Goal: Transaction & Acquisition: Book appointment/travel/reservation

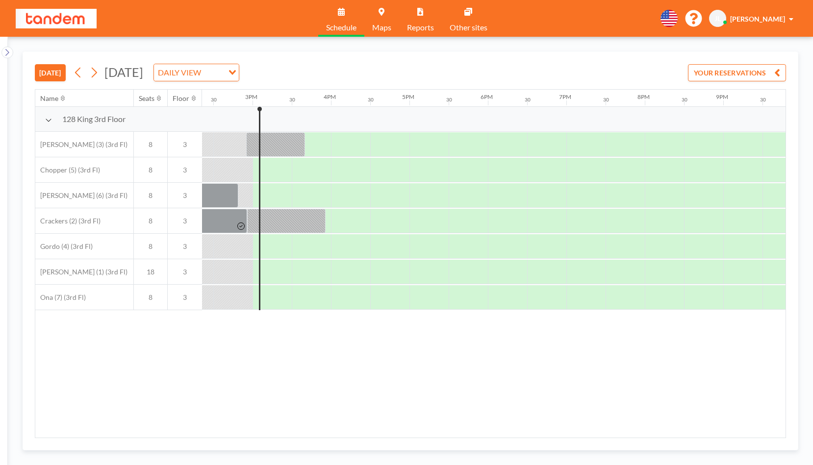
scroll to position [0, 1137]
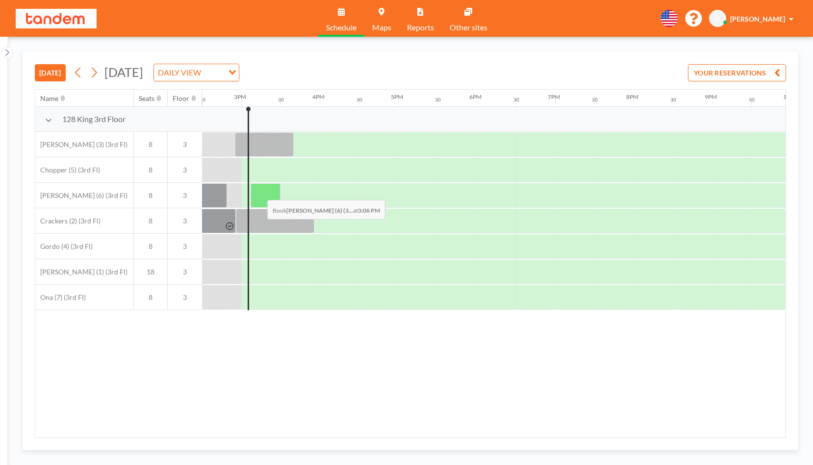
click at [260, 193] on div at bounding box center [265, 195] width 30 height 25
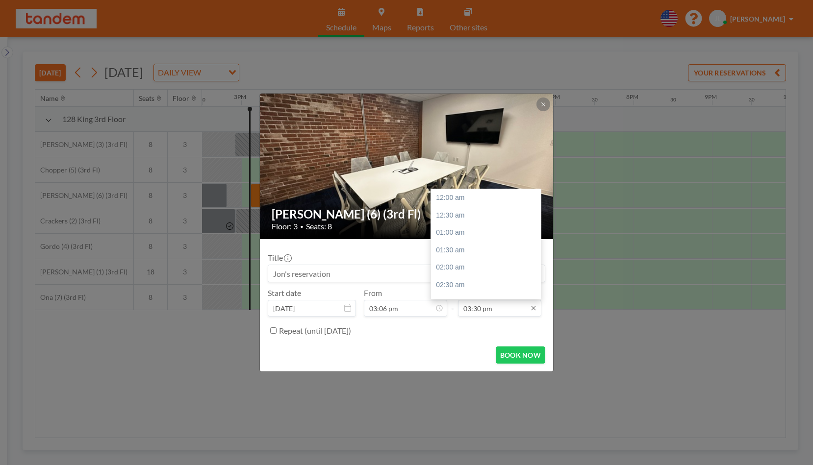
scroll to position [541, 0]
click at [515, 309] on input "03:30 pm" at bounding box center [499, 308] width 83 height 17
click at [474, 216] on div "04:00 pm" at bounding box center [488, 216] width 115 height 18
type input "04:00 pm"
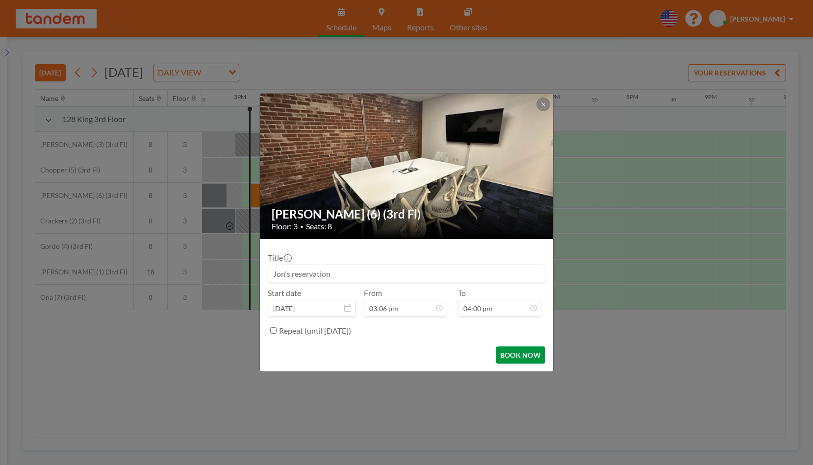
scroll to position [558, 0]
click at [511, 346] on form "Title Start date [DATE] From 03:06 pm - To 04:00 pm Repeat (until [DATE]) BOOK …" at bounding box center [406, 305] width 293 height 132
click at [511, 350] on button "BOOK NOW" at bounding box center [521, 355] width 50 height 17
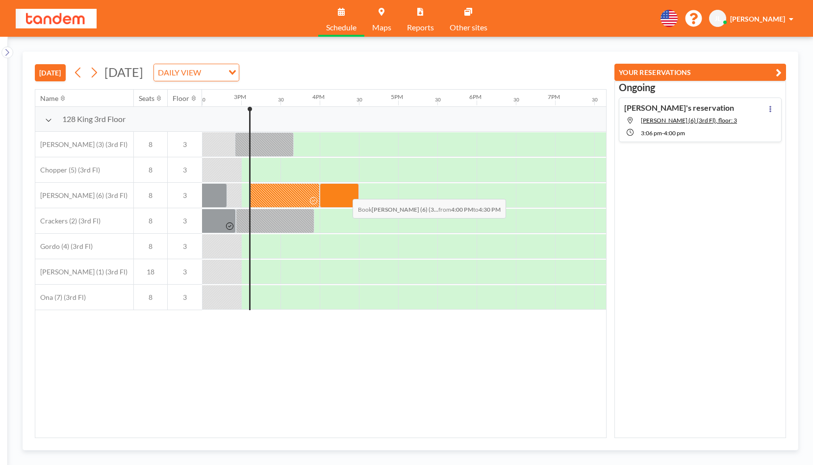
click at [345, 192] on div at bounding box center [339, 195] width 39 height 25
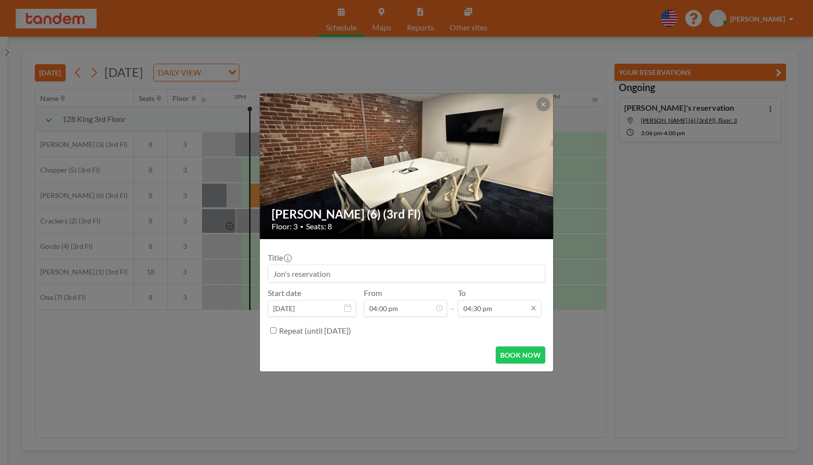
scroll to position [576, 0]
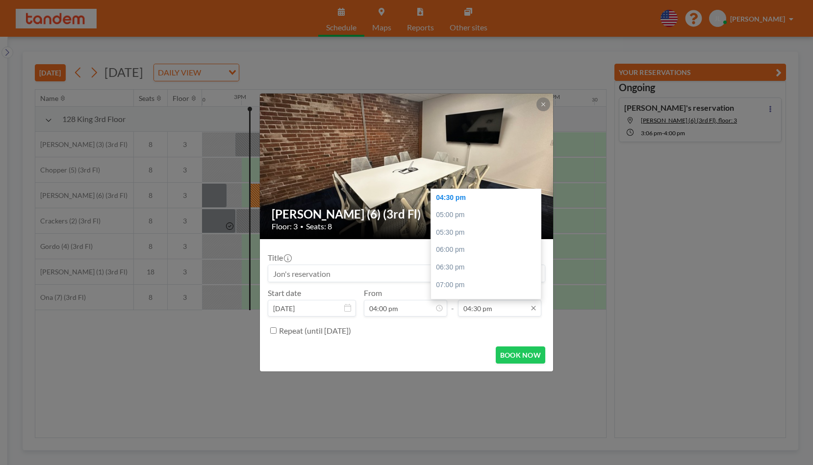
click at [488, 310] on input "04:30 pm" at bounding box center [499, 308] width 83 height 17
click at [449, 219] on div "05:00 pm" at bounding box center [488, 215] width 115 height 18
type input "05:00 pm"
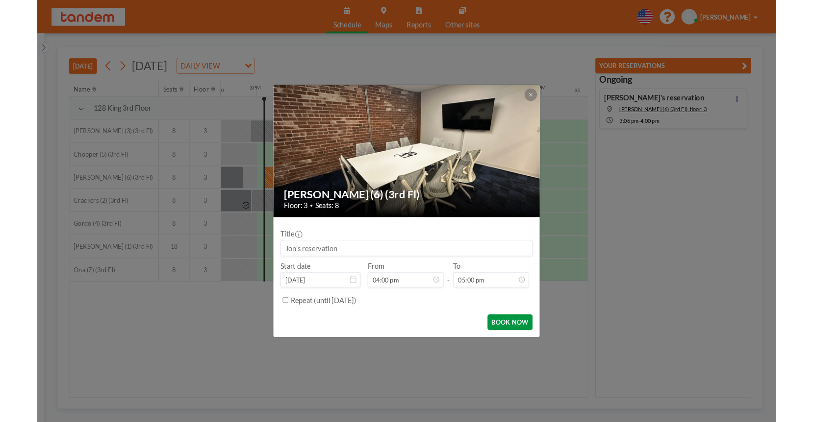
scroll to position [593, 0]
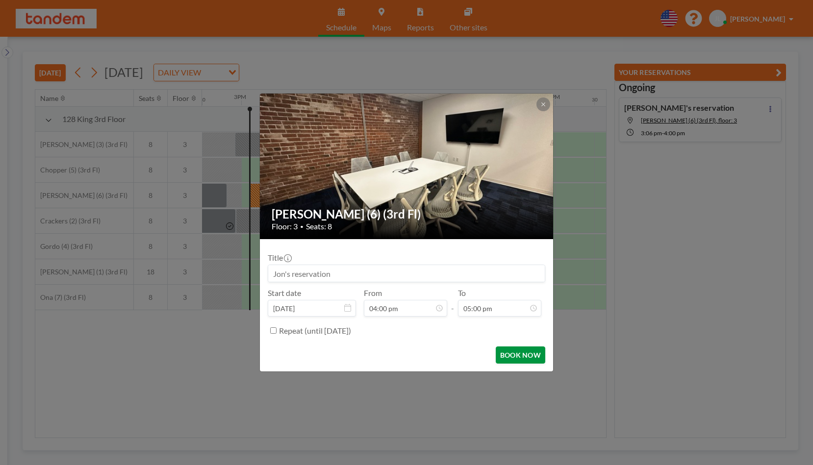
click at [523, 357] on button "BOOK NOW" at bounding box center [521, 355] width 50 height 17
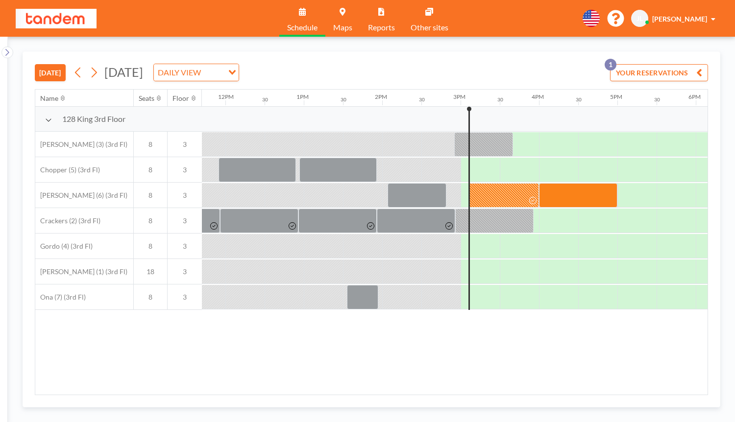
scroll to position [0, 924]
